Goal: Information Seeking & Learning: Learn about a topic

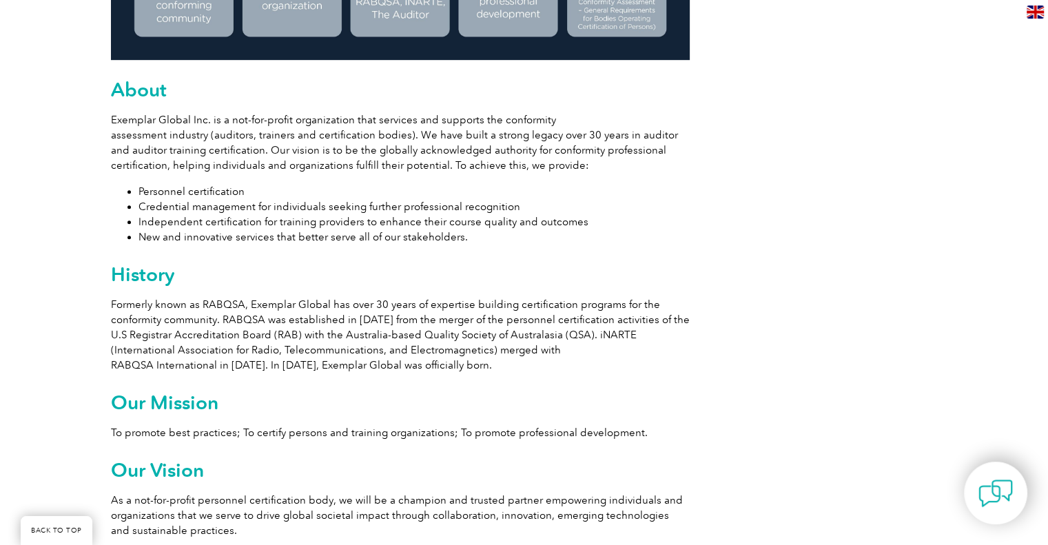
scroll to position [744, 0]
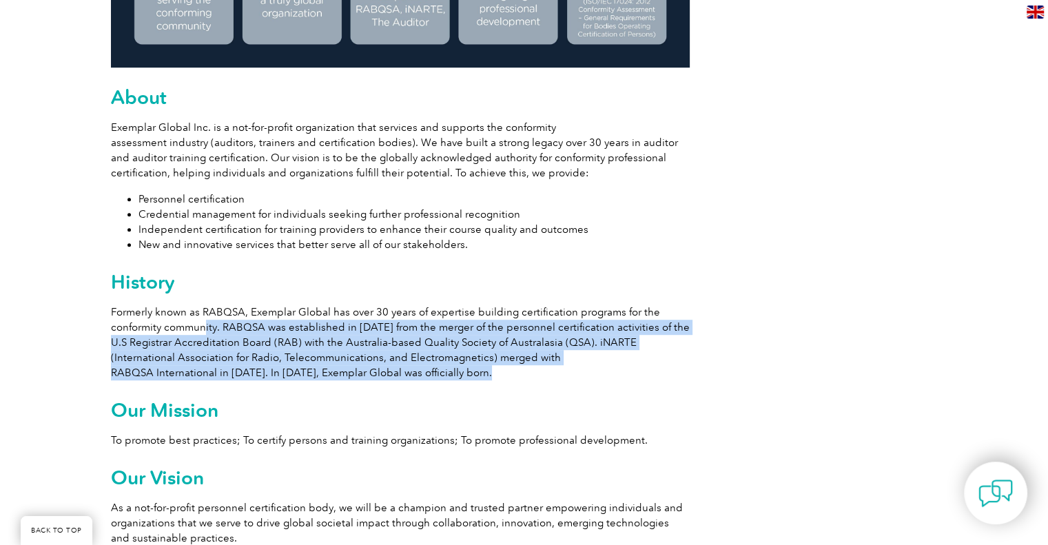
drag, startPoint x: 483, startPoint y: 374, endPoint x: 203, endPoint y: 323, distance: 285.0
click at [203, 323] on p "Formerly known as RABQSA, Exemplar Global has over 30 years of expertise buildi…" at bounding box center [400, 343] width 579 height 76
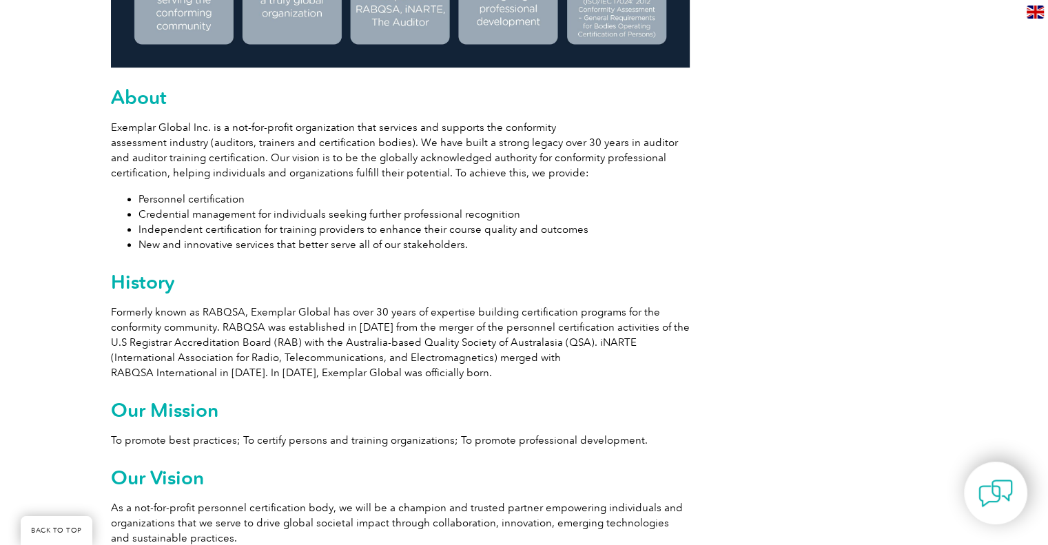
click at [349, 274] on h2 "History" at bounding box center [400, 282] width 579 height 22
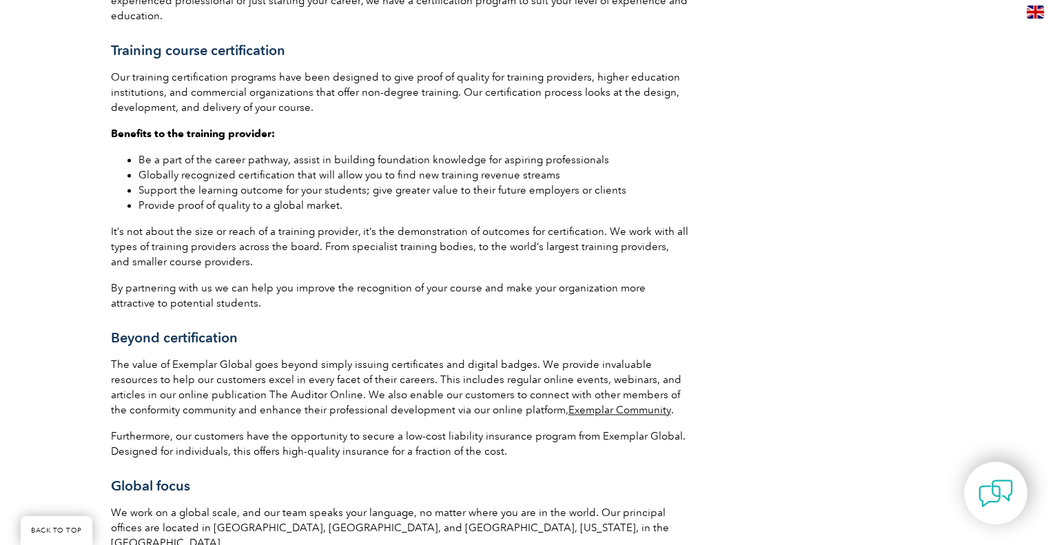
scroll to position [1916, 0]
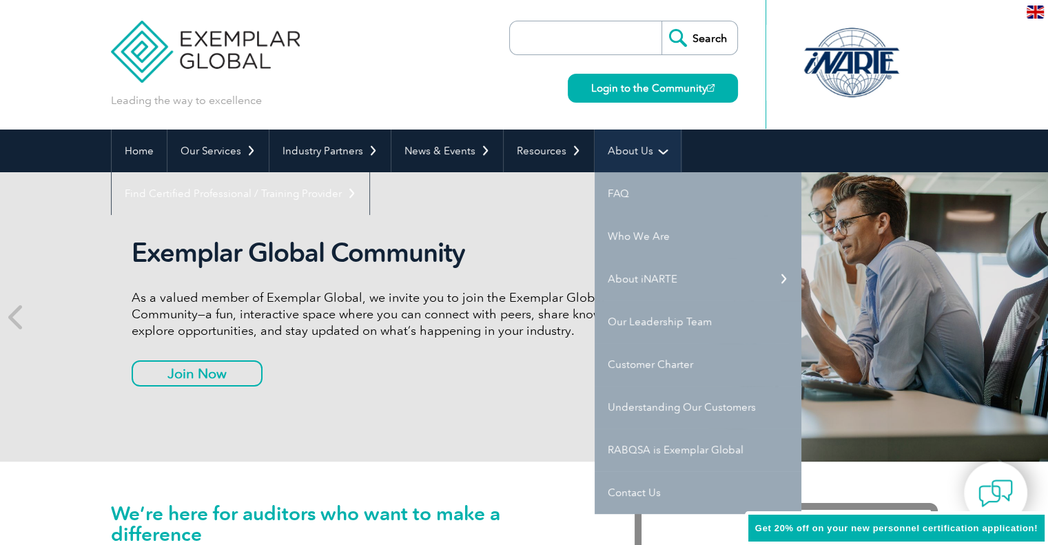
click at [623, 156] on link "About Us" at bounding box center [638, 151] width 86 height 43
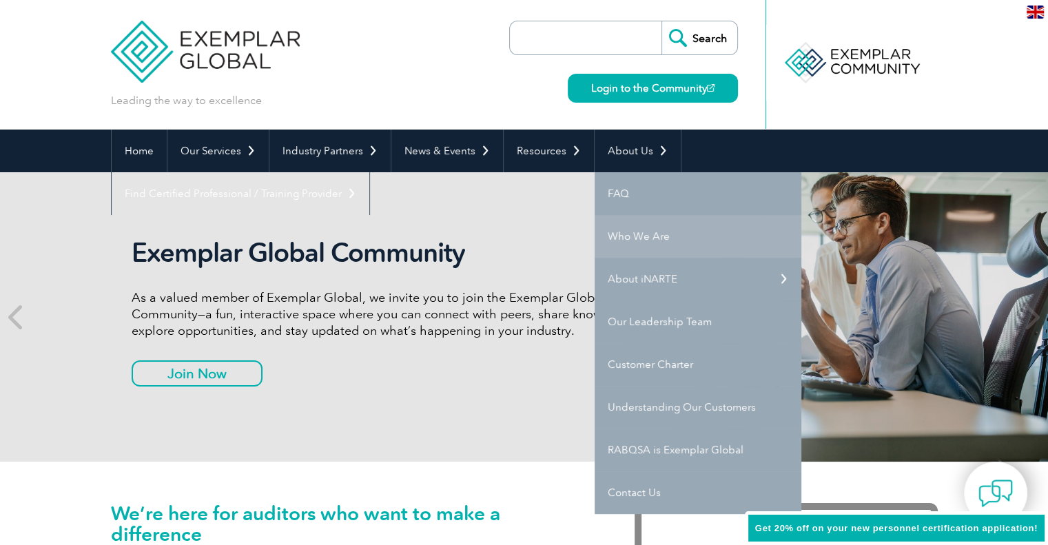
click at [629, 239] on link "Who We Are" at bounding box center [698, 236] width 207 height 43
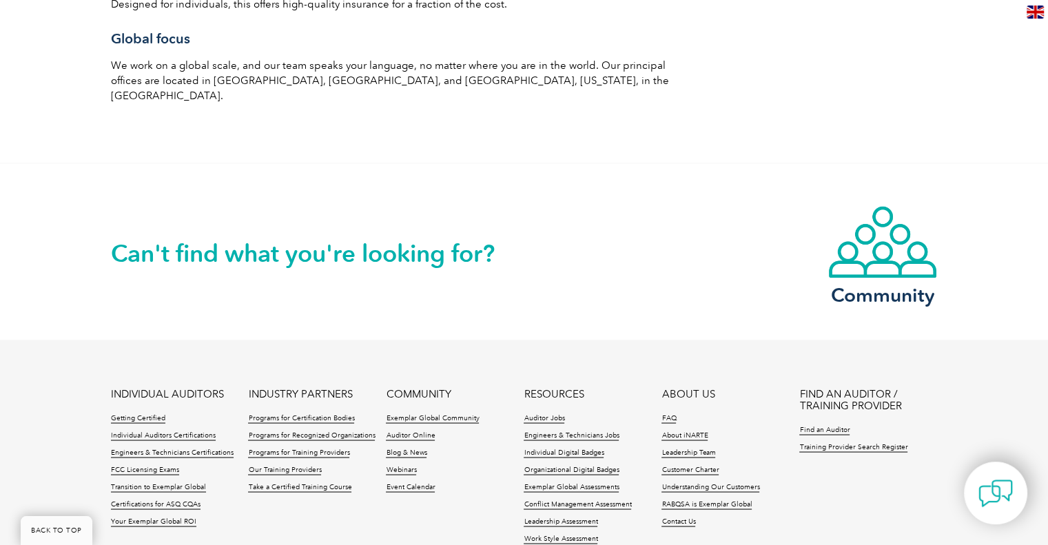
scroll to position [2503, 0]
